Goal: Task Accomplishment & Management: Complete application form

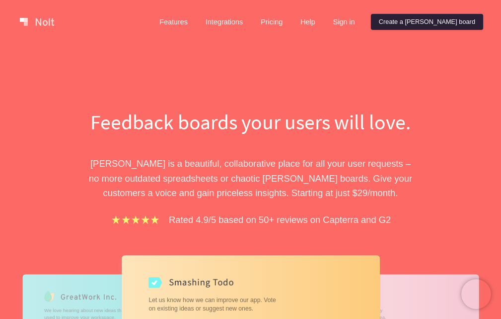
click at [417, 21] on link "Create a Nolt board" at bounding box center [427, 22] width 112 height 16
click at [363, 20] on link "Sign in" at bounding box center [345, 22] width 38 height 16
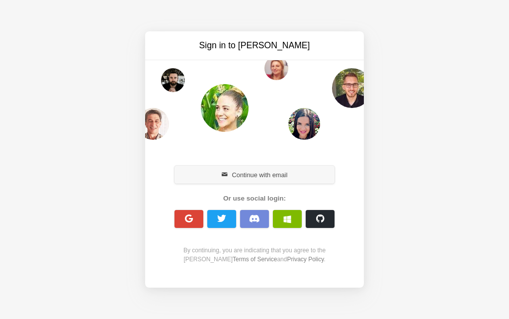
click at [258, 175] on button "Continue with email" at bounding box center [254, 175] width 160 height 18
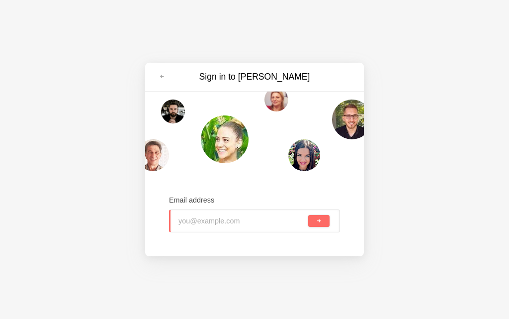
type input "spk68878@toaik.com"
click at [318, 220] on span "submit" at bounding box center [318, 220] width 5 height 5
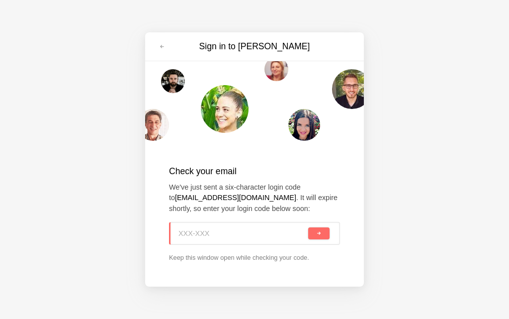
paste input "J8N-532"
type input "J8N-532"
click at [316, 237] on button "submit" at bounding box center [318, 233] width 21 height 12
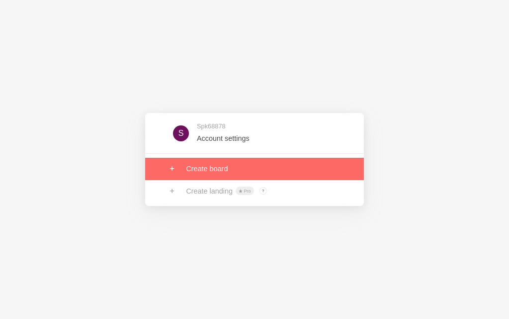
click at [211, 171] on link at bounding box center [254, 169] width 219 height 22
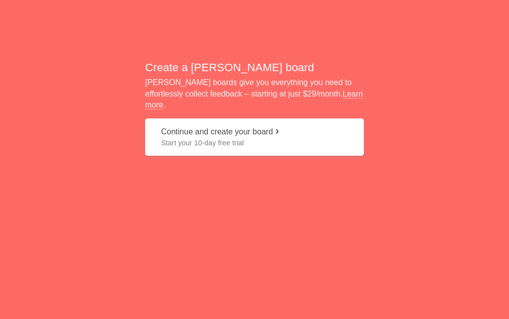
click at [198, 130] on button "Continue and create your board Start your 10-day free trial" at bounding box center [254, 136] width 219 height 37
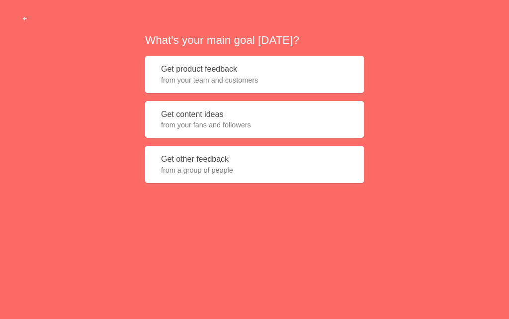
click at [198, 130] on button "Get content ideas from your fans and followers" at bounding box center [254, 119] width 219 height 37
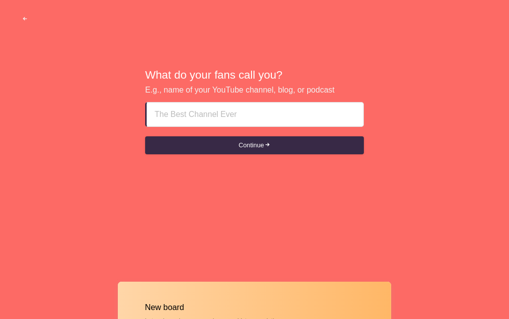
paste input "Escort Service In [GEOGRAPHIC_DATA] ajm {{** [PHONE_NUMBER] **}}"
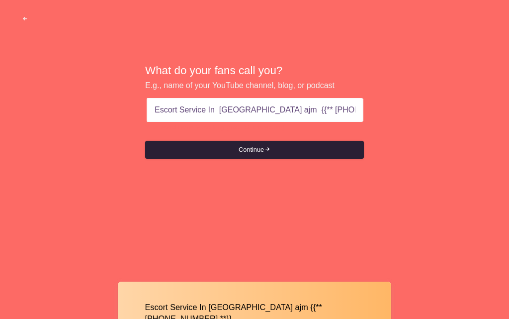
click at [248, 143] on button "Continue" at bounding box center [254, 150] width 219 height 18
type input "Escort Service In [GEOGRAPHIC_DATA] ajm {{** [PHONE_NUMBER]"
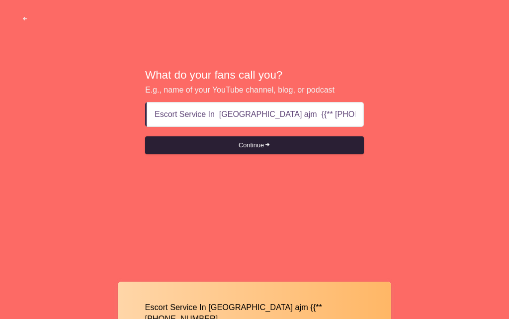
click at [256, 148] on button "Continue" at bounding box center [254, 145] width 219 height 18
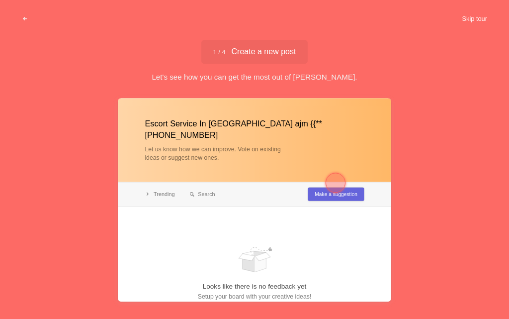
click at [466, 21] on button "Skip tour" at bounding box center [474, 19] width 49 height 18
